Goal: Information Seeking & Learning: Learn about a topic

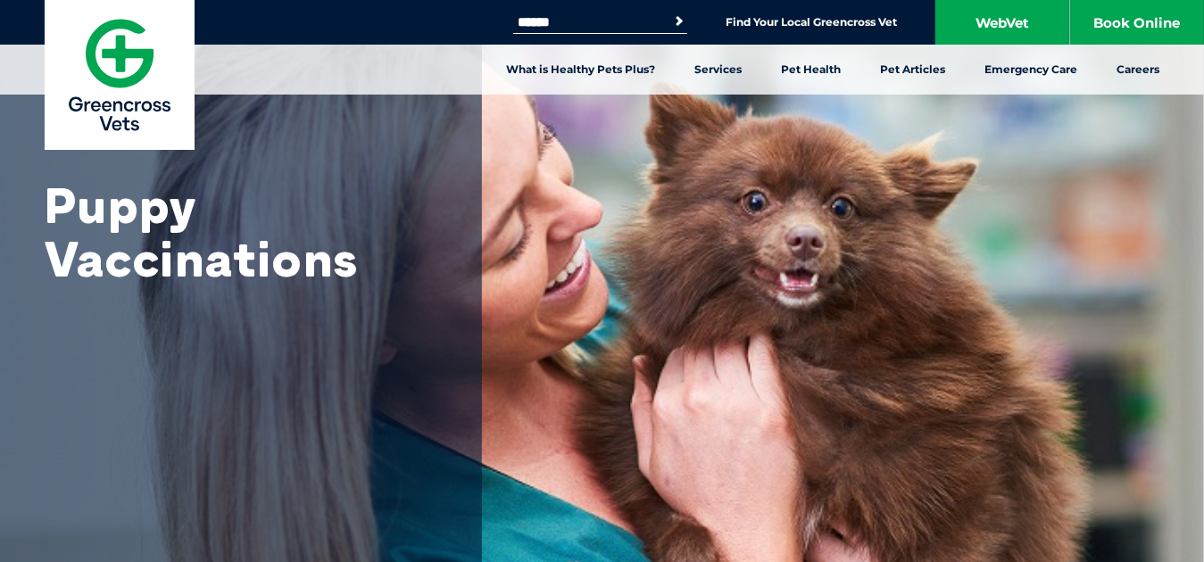
click at [573, 21] on input "Search for:" at bounding box center [589, 22] width 152 height 14
type input "*"
type input "**********"
click at [670, 12] on button "Search" at bounding box center [679, 21] width 18 height 18
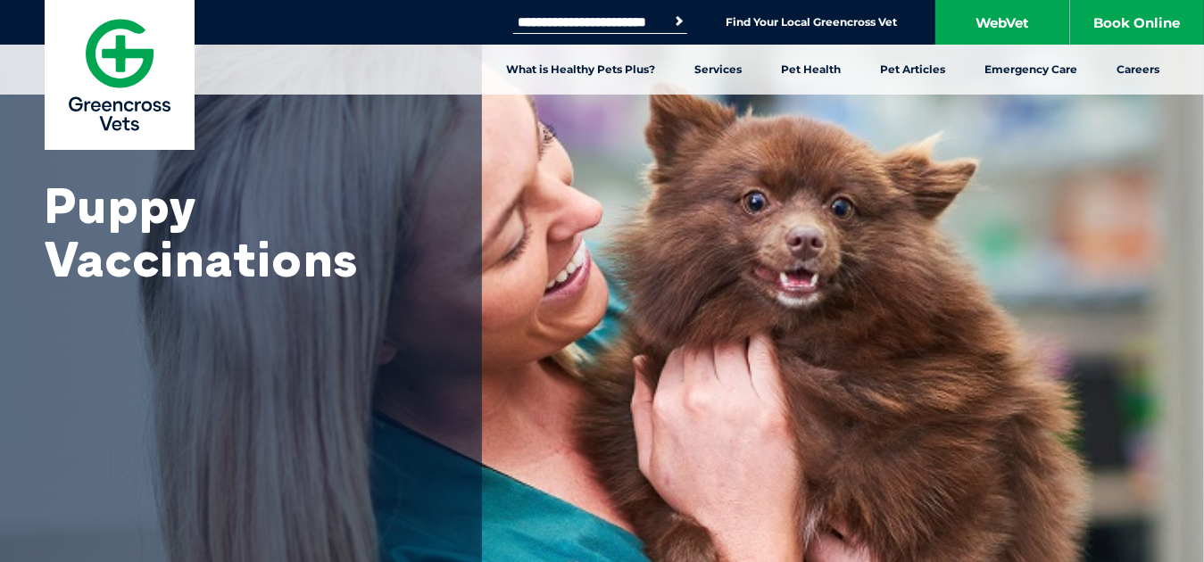
scroll to position [0, 0]
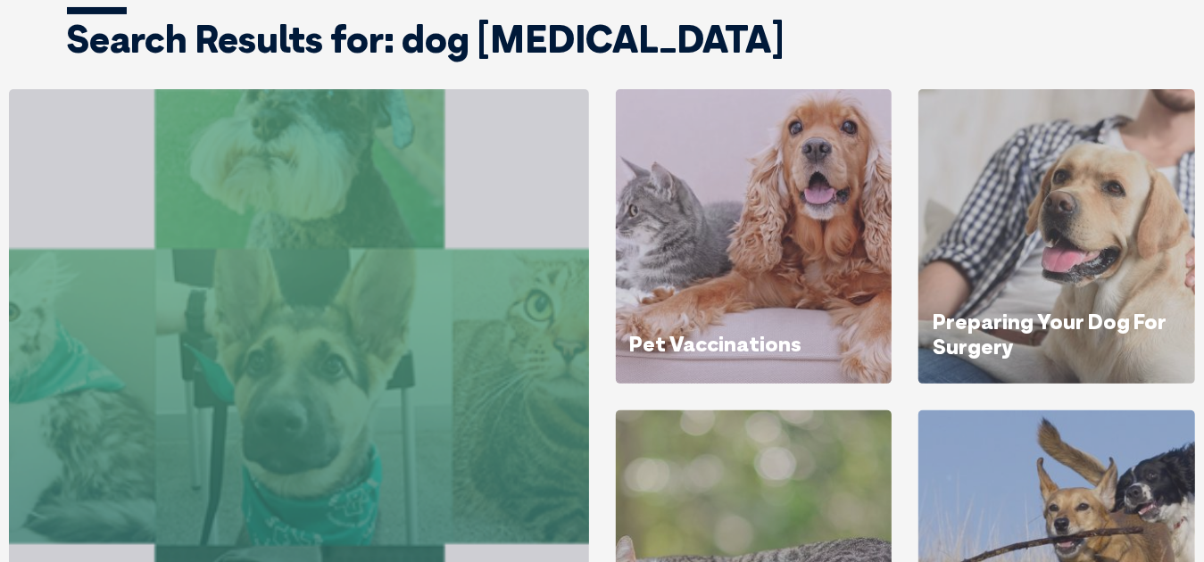
scroll to position [178, 0]
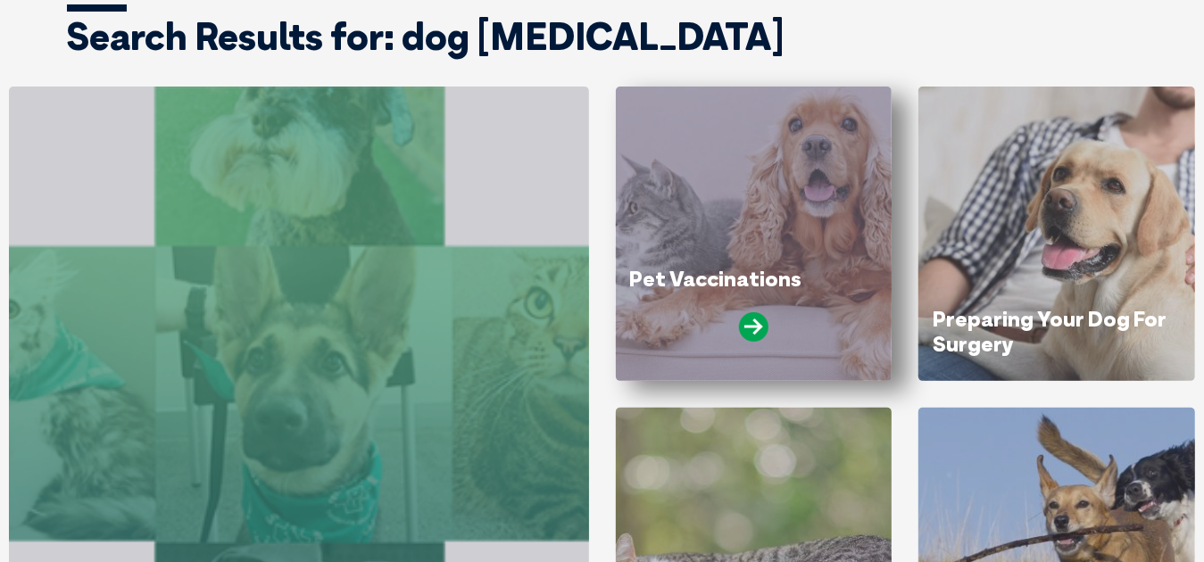
click at [821, 211] on div "Pet Vaccinations" at bounding box center [754, 234] width 277 height 294
click at [758, 322] on icon at bounding box center [753, 326] width 29 height 29
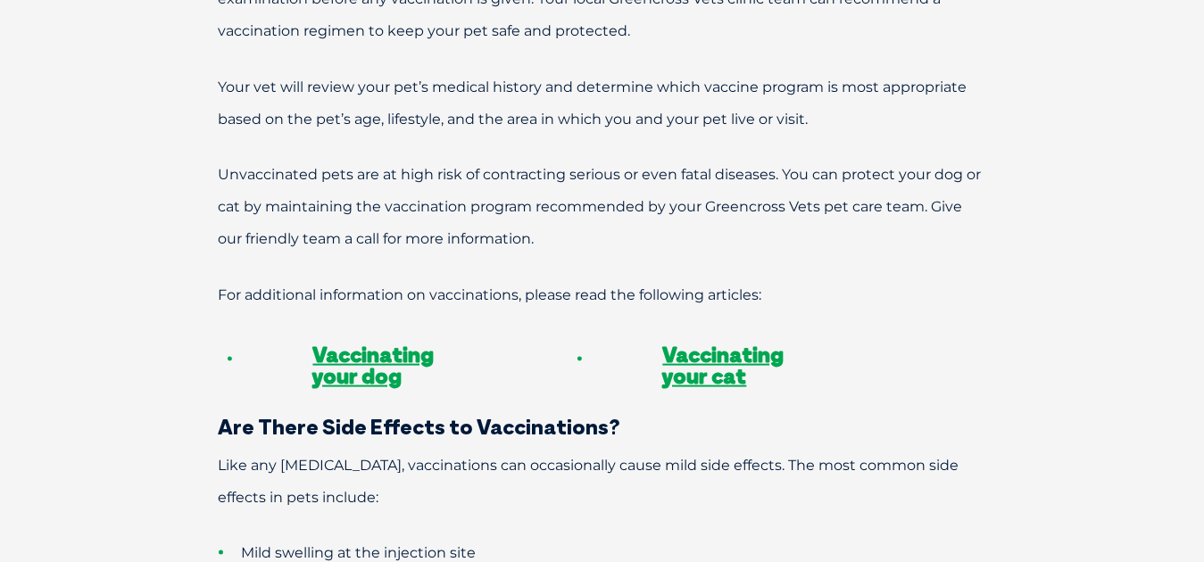
scroll to position [1071, 0]
